Goal: Task Accomplishment & Management: Manage account settings

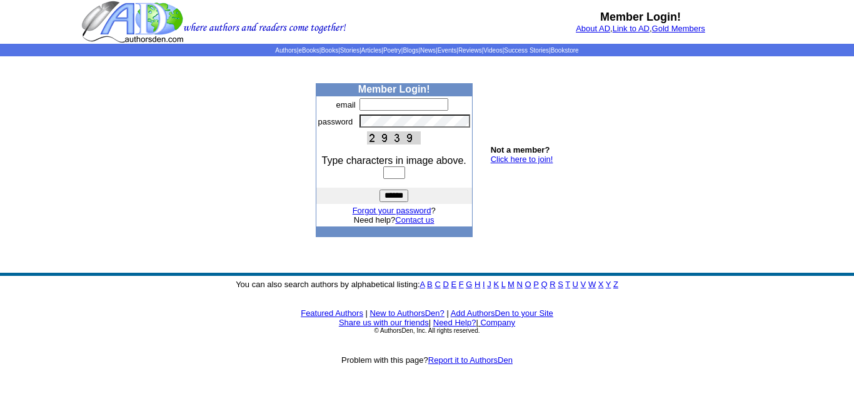
click at [373, 103] on input "text" at bounding box center [404, 104] width 89 height 13
type input "**********"
click at [400, 171] on input "text" at bounding box center [394, 172] width 22 height 13
type input "****"
click at [390, 193] on input "******" at bounding box center [394, 195] width 29 height 13
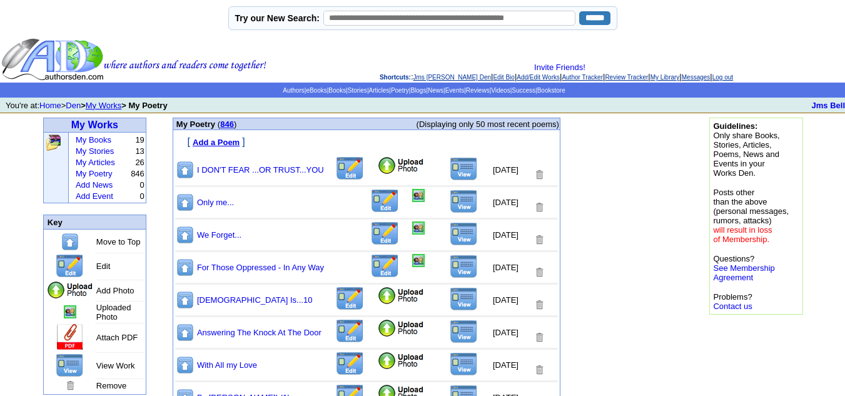
click at [377, 166] on img at bounding box center [401, 165] width 48 height 19
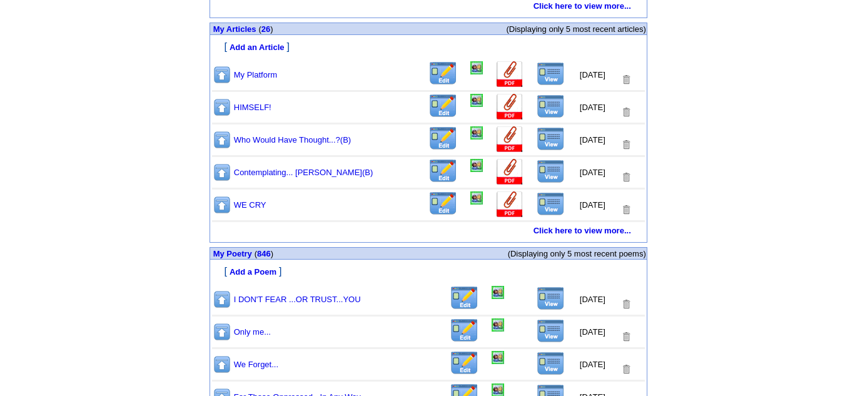
scroll to position [653, 0]
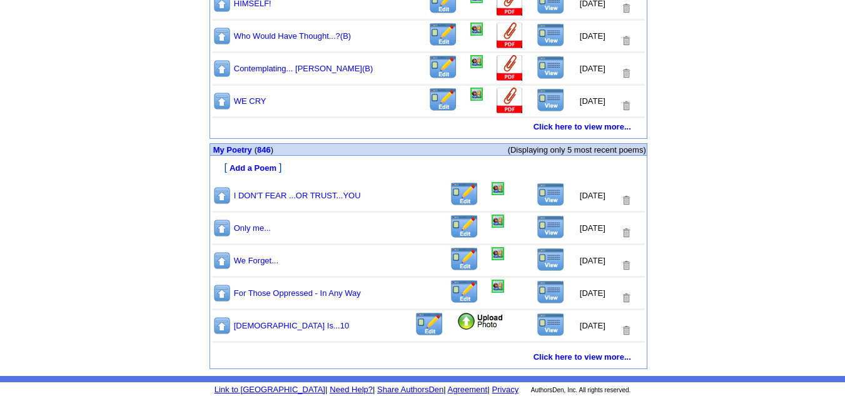
click at [539, 193] on img at bounding box center [551, 195] width 28 height 24
click at [491, 189] on img at bounding box center [497, 188] width 13 height 13
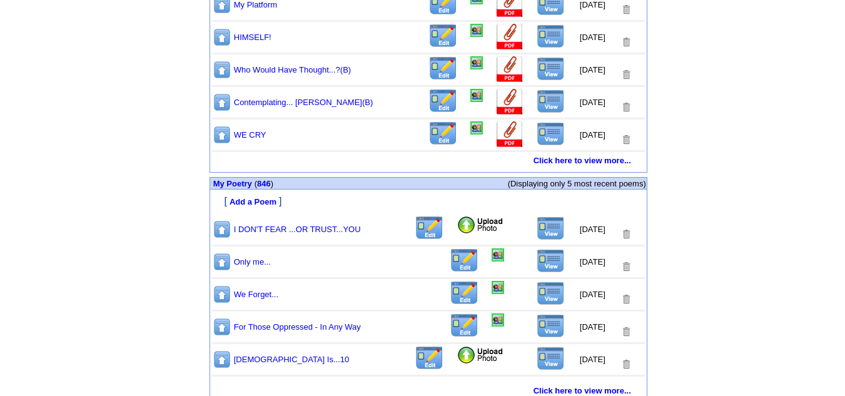
scroll to position [625, 0]
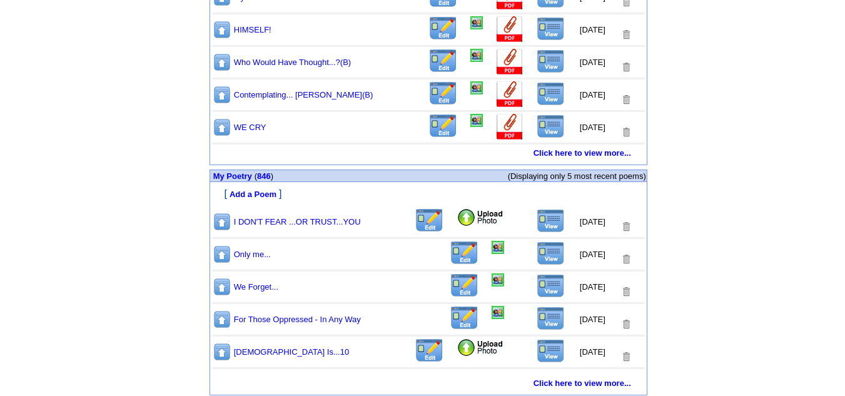
click at [458, 350] on img at bounding box center [480, 347] width 48 height 19
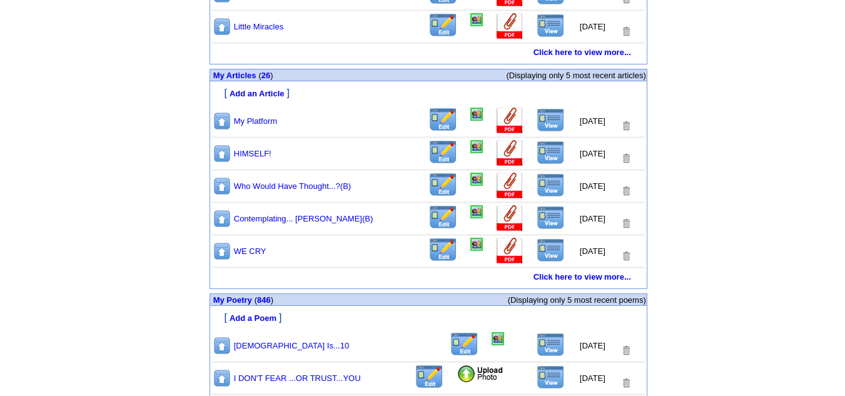
scroll to position [563, 0]
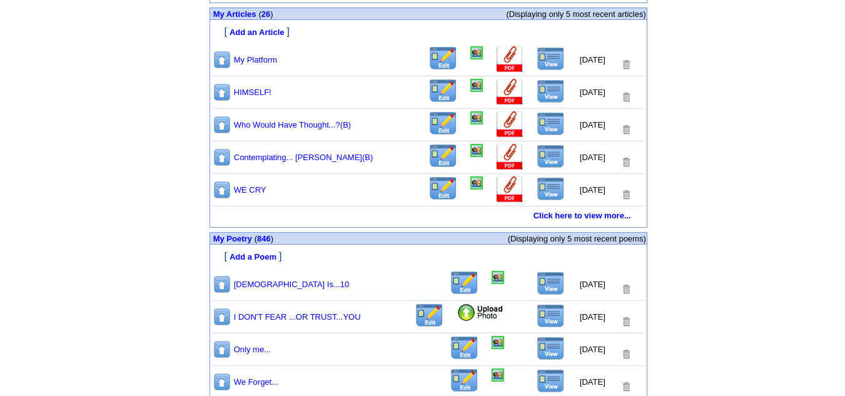
click at [539, 283] on img at bounding box center [551, 283] width 28 height 24
click at [491, 280] on img at bounding box center [497, 277] width 13 height 13
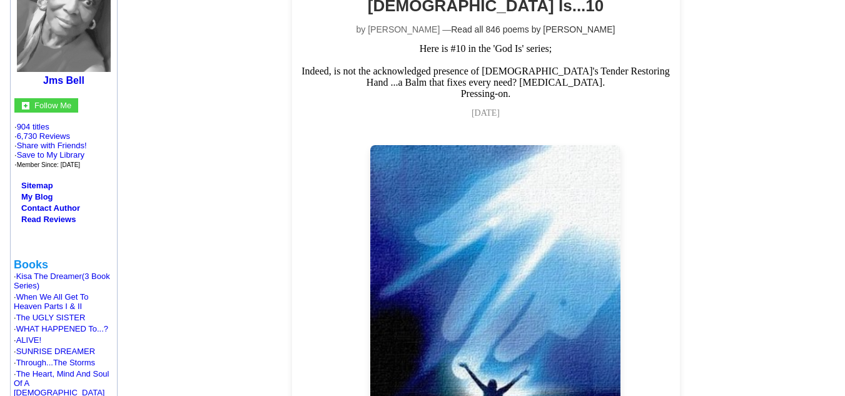
scroll to position [125, 0]
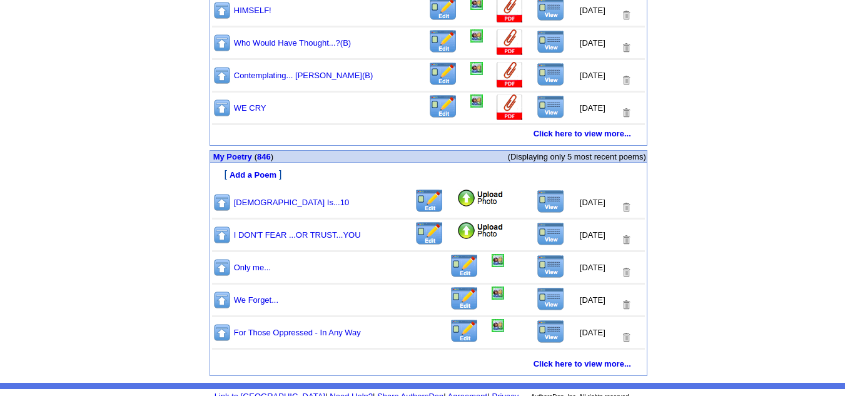
scroll to position [653, 0]
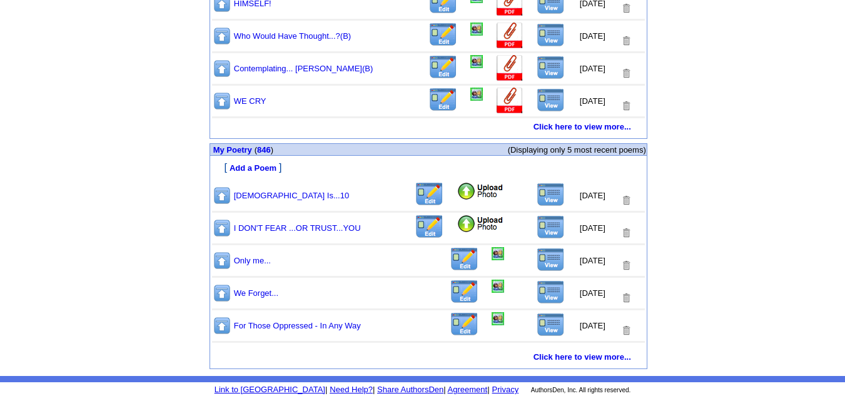
click at [456, 192] on img at bounding box center [480, 191] width 48 height 19
